Goal: Information Seeking & Learning: Check status

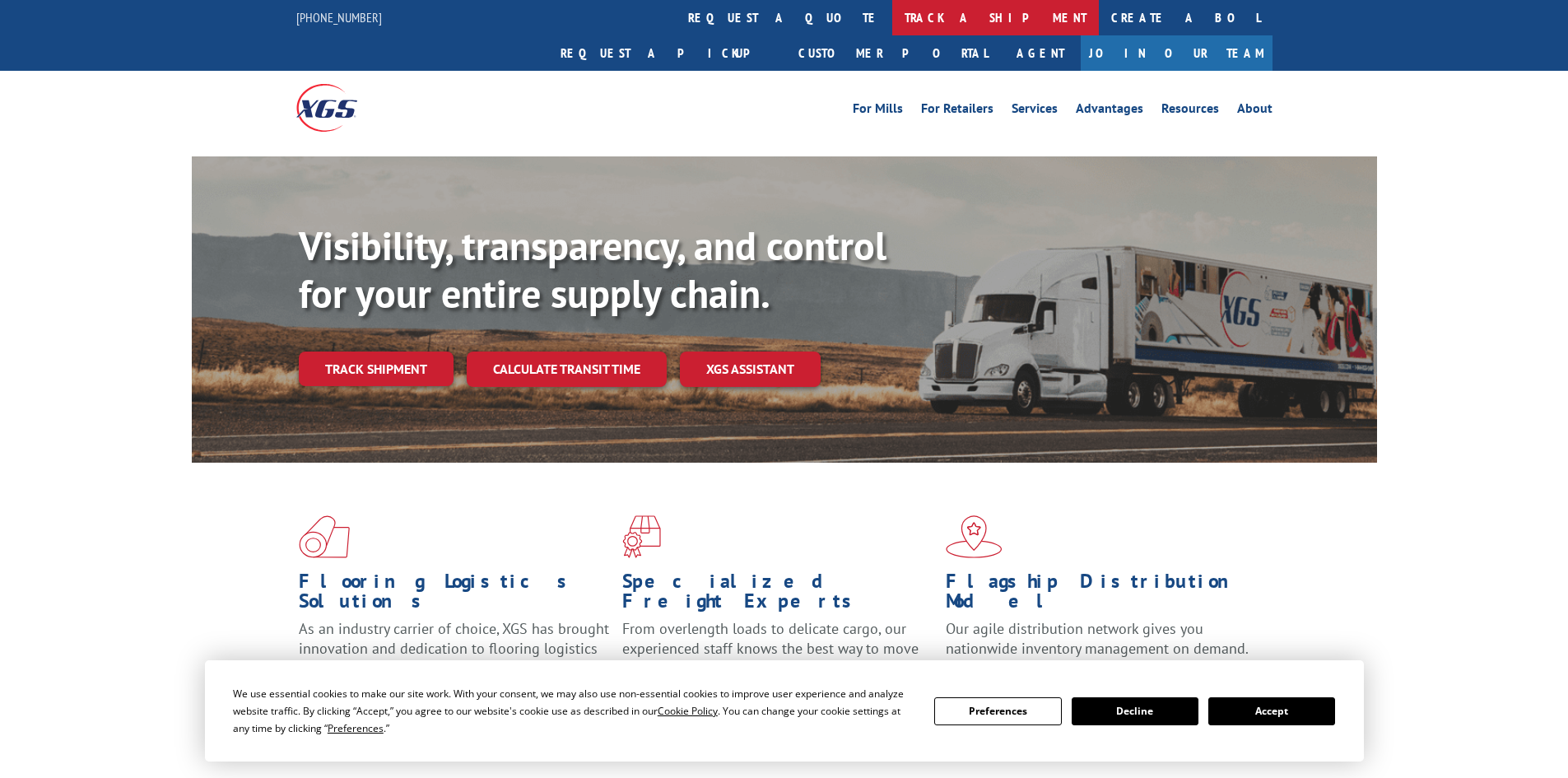
click at [892, 24] on link "track a shipment" at bounding box center [995, 18] width 207 height 35
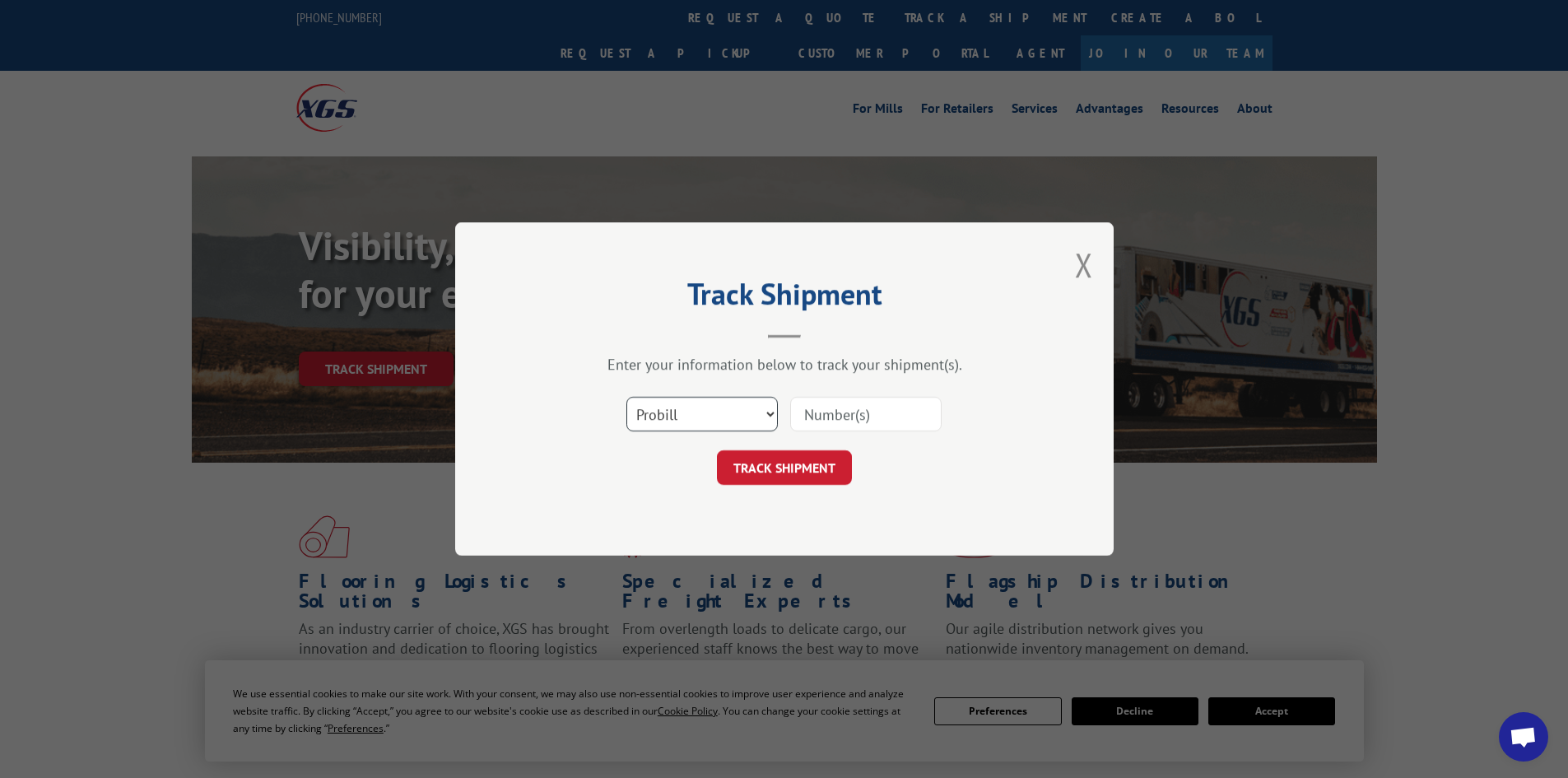
click at [696, 411] on select "Select category... Probill BOL PO" at bounding box center [701, 414] width 151 height 35
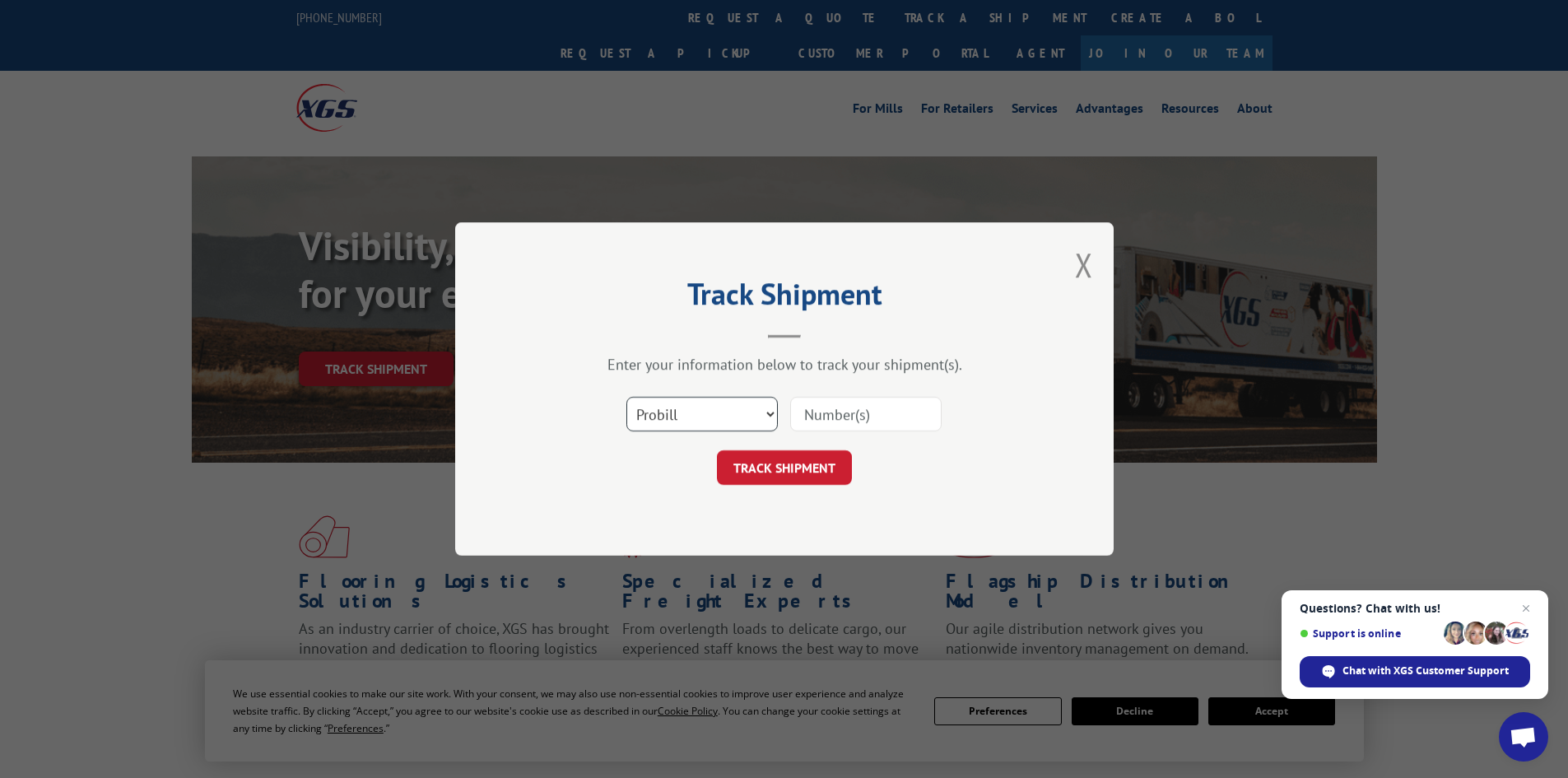
select select "bol"
click at [626, 397] on select "Select category... Probill BOL PO" at bounding box center [701, 414] width 151 height 35
click at [822, 411] on input at bounding box center [865, 414] width 151 height 35
paste input "5522283"
type input "5522283"
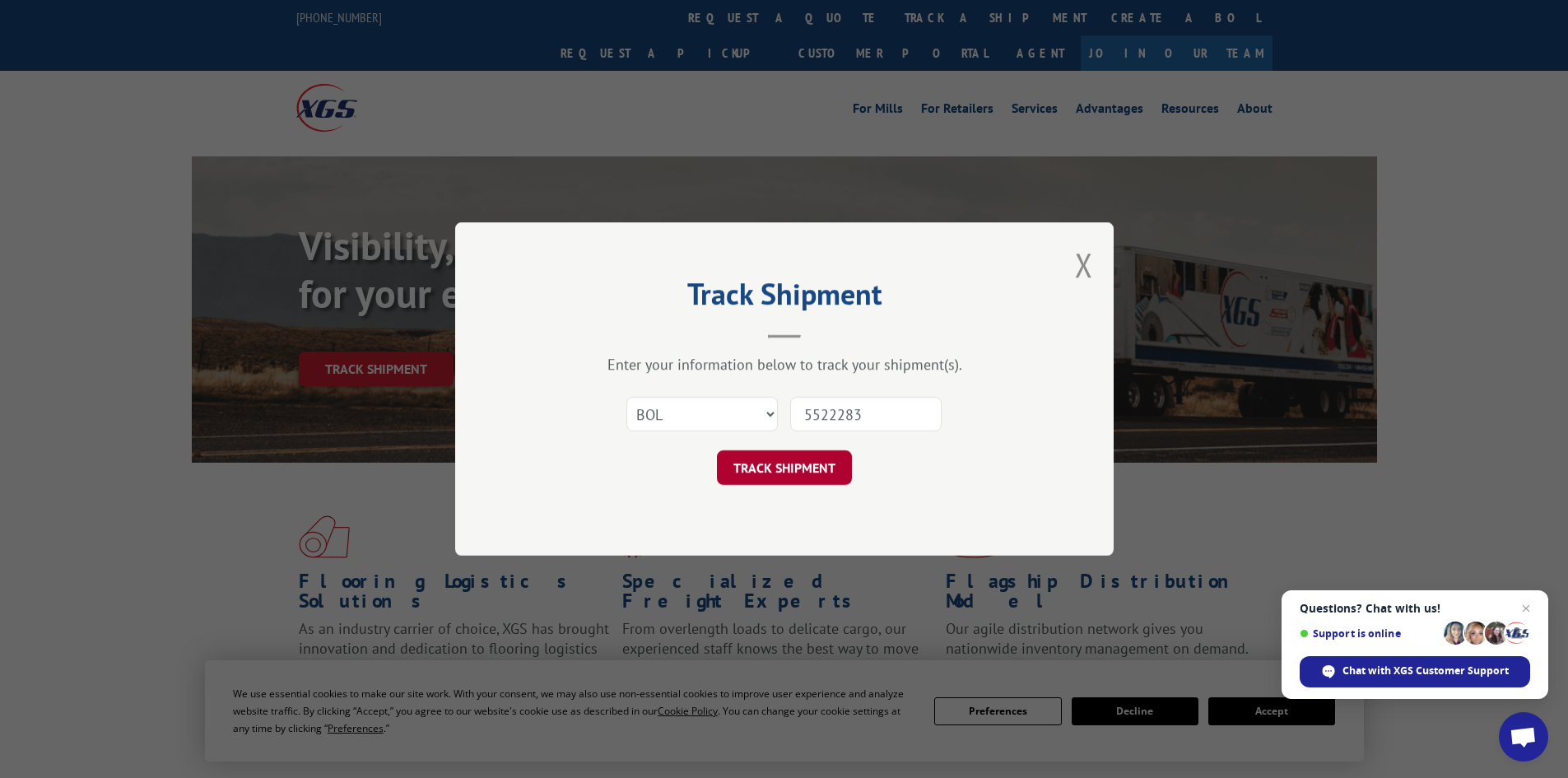
click at [797, 467] on button "TRACK SHIPMENT" at bounding box center [784, 467] width 135 height 35
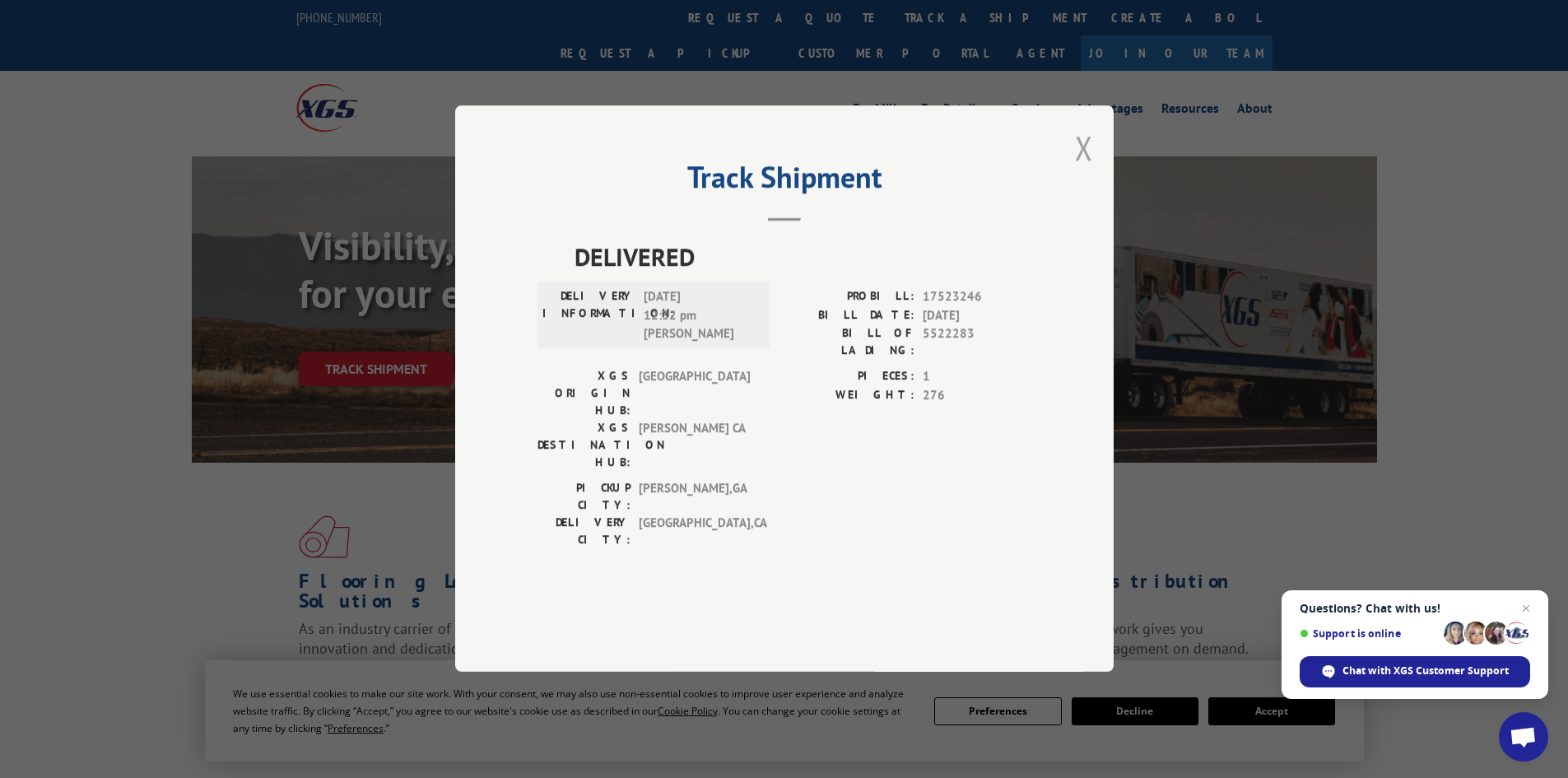
click at [1076, 170] on button "Close modal" at bounding box center [1083, 148] width 18 height 44
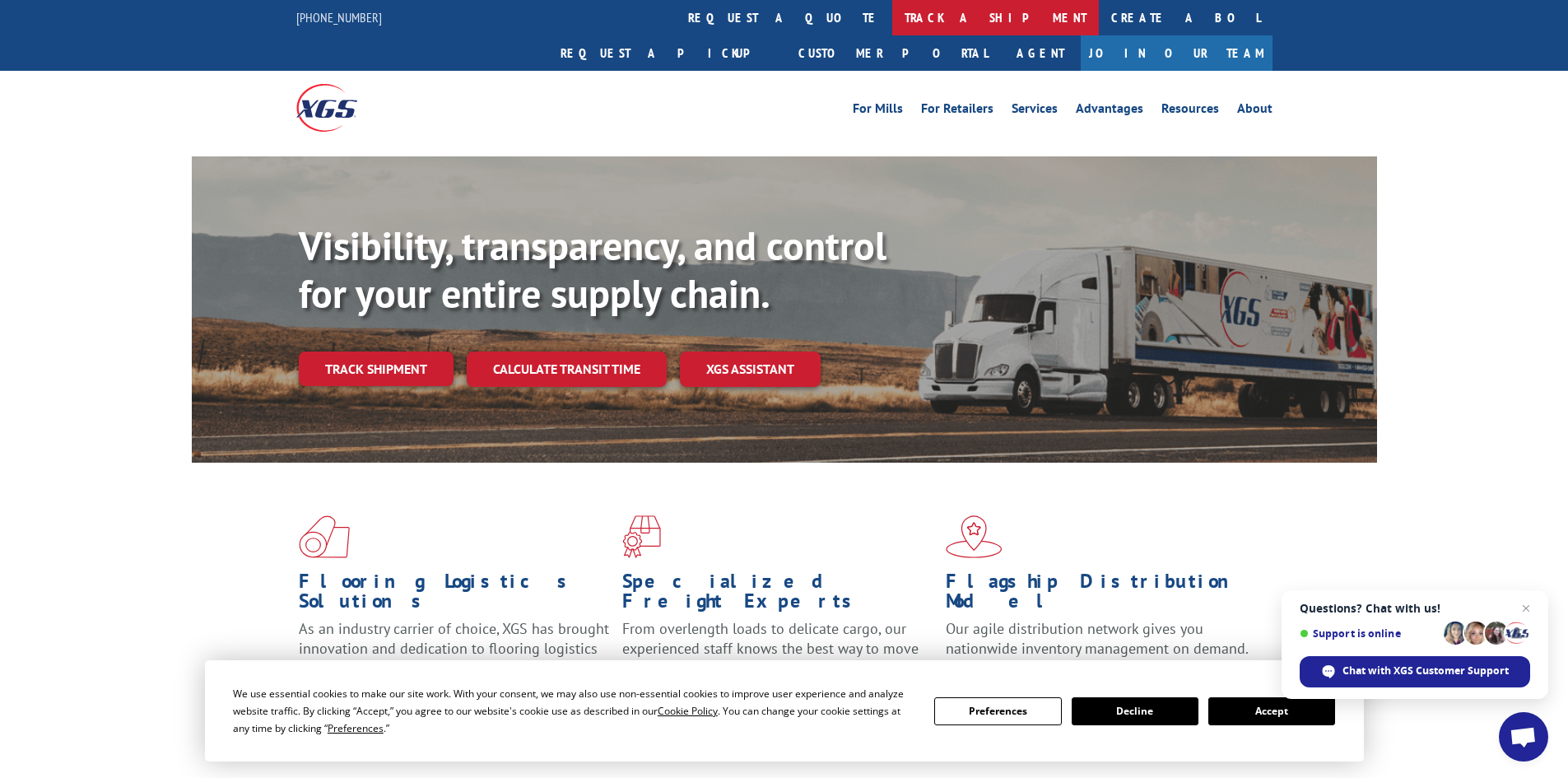
click at [892, 23] on link "track a shipment" at bounding box center [995, 18] width 207 height 35
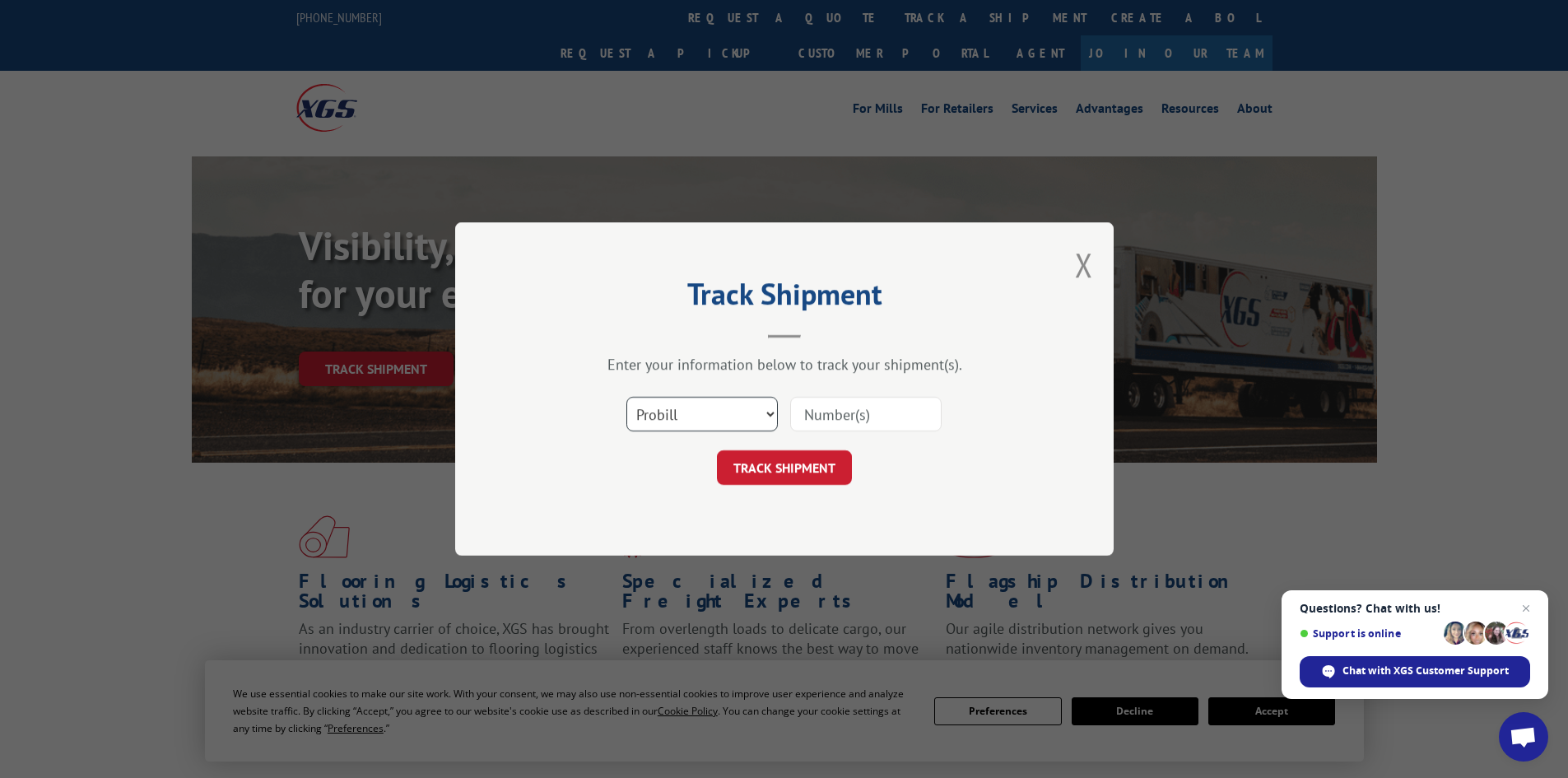
click at [696, 411] on select "Select category... Probill BOL PO" at bounding box center [701, 414] width 151 height 35
select select "bol"
click at [626, 397] on select "Select category... Probill BOL PO" at bounding box center [701, 414] width 151 height 35
click at [857, 417] on input at bounding box center [865, 414] width 151 height 35
paste input "5549109"
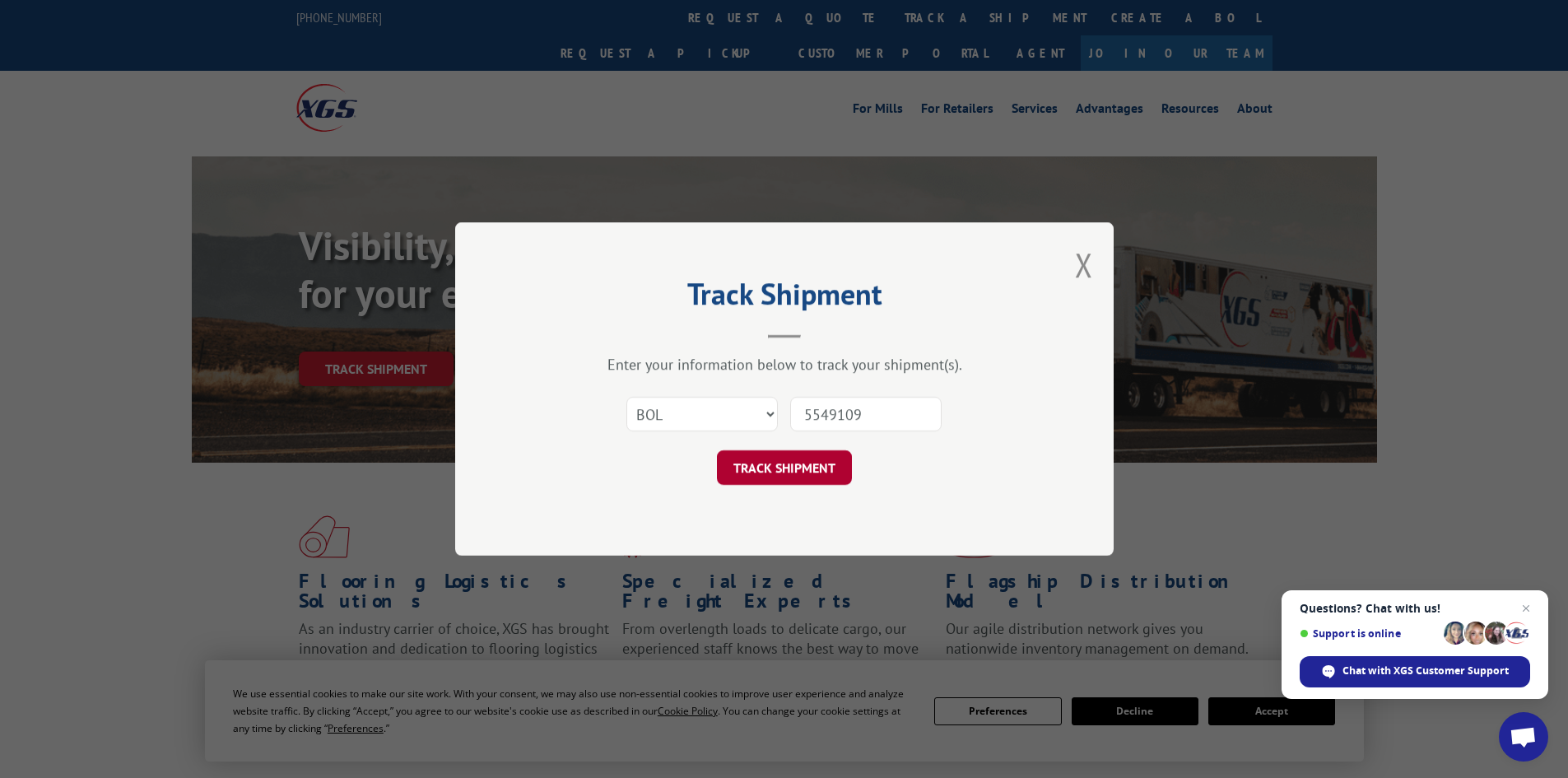
type input "5549109"
click at [780, 466] on button "TRACK SHIPMENT" at bounding box center [784, 467] width 135 height 35
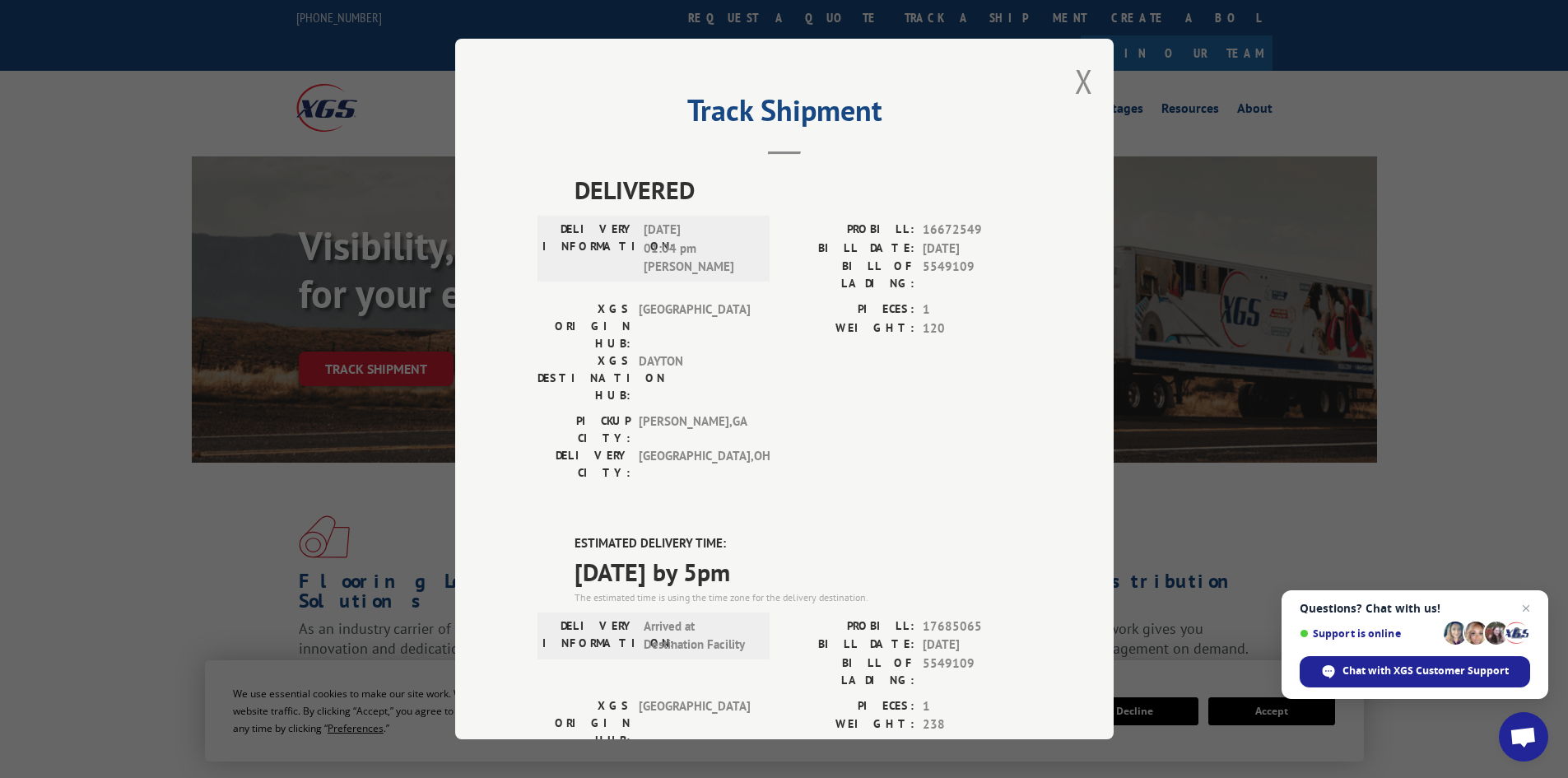
click at [173, 501] on div "Track Shipment DELIVERED DELIVERY INFORMATION: [DATE] 01:04 pm [PERSON_NAME] PR…" at bounding box center [784, 389] width 1568 height 778
